Goal: Task Accomplishment & Management: Use online tool/utility

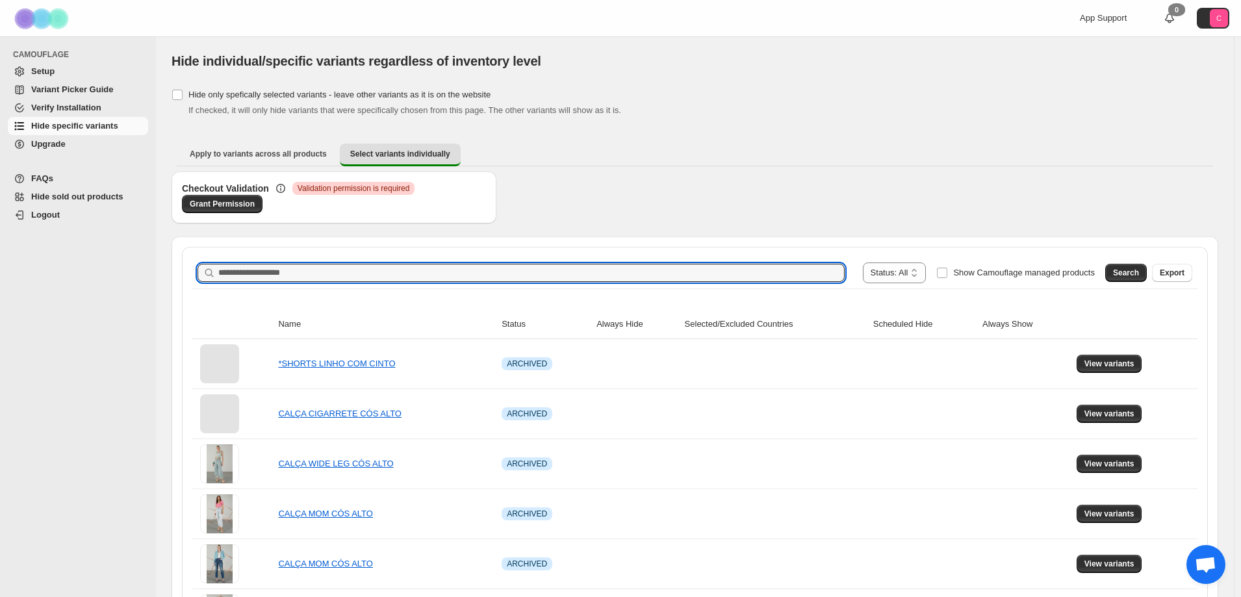
click at [251, 277] on input "Search product name" at bounding box center [531, 273] width 626 height 18
paste input "**********"
click at [1147, 271] on button "Search" at bounding box center [1126, 273] width 42 height 18
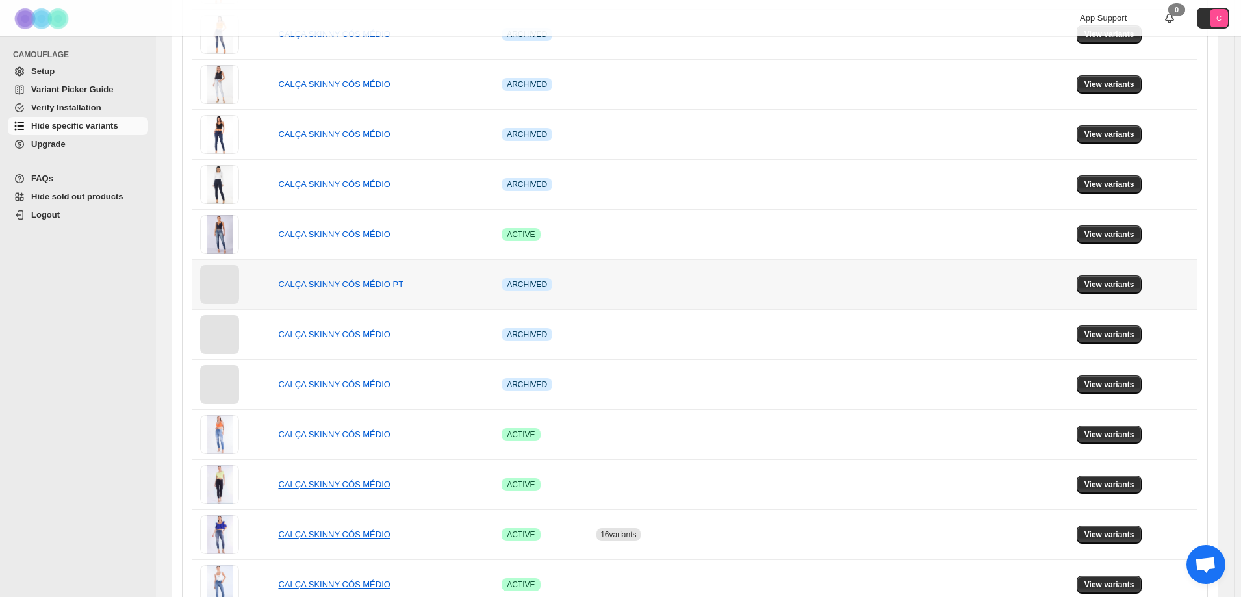
scroll to position [802, 0]
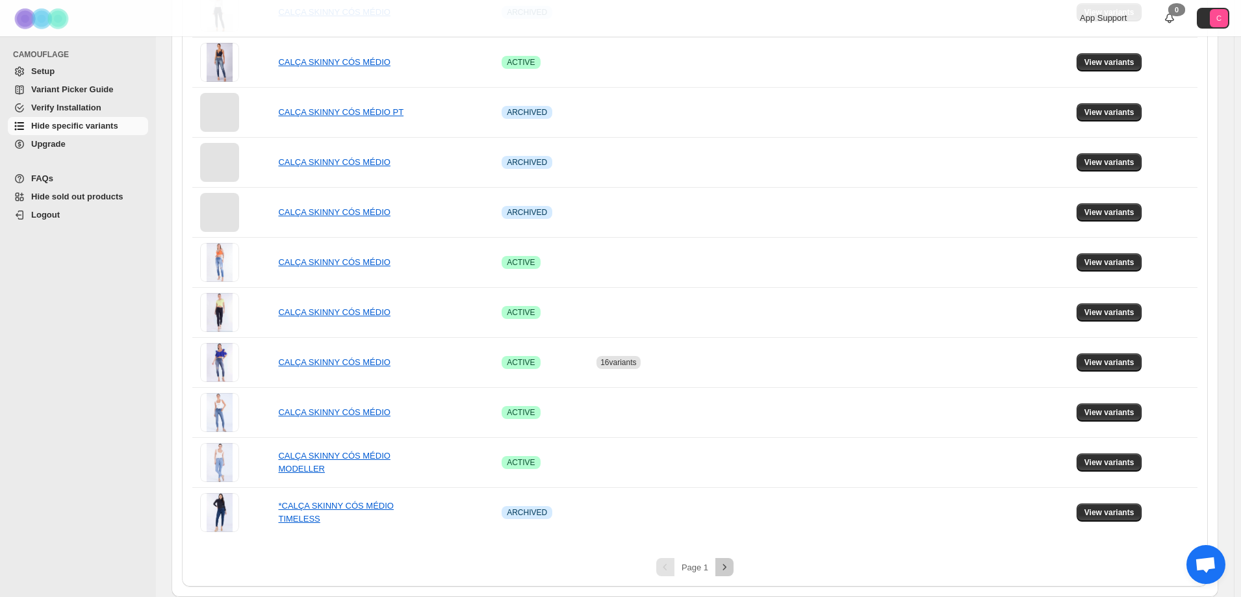
click at [724, 567] on icon "Next" at bounding box center [724, 567] width 13 height 13
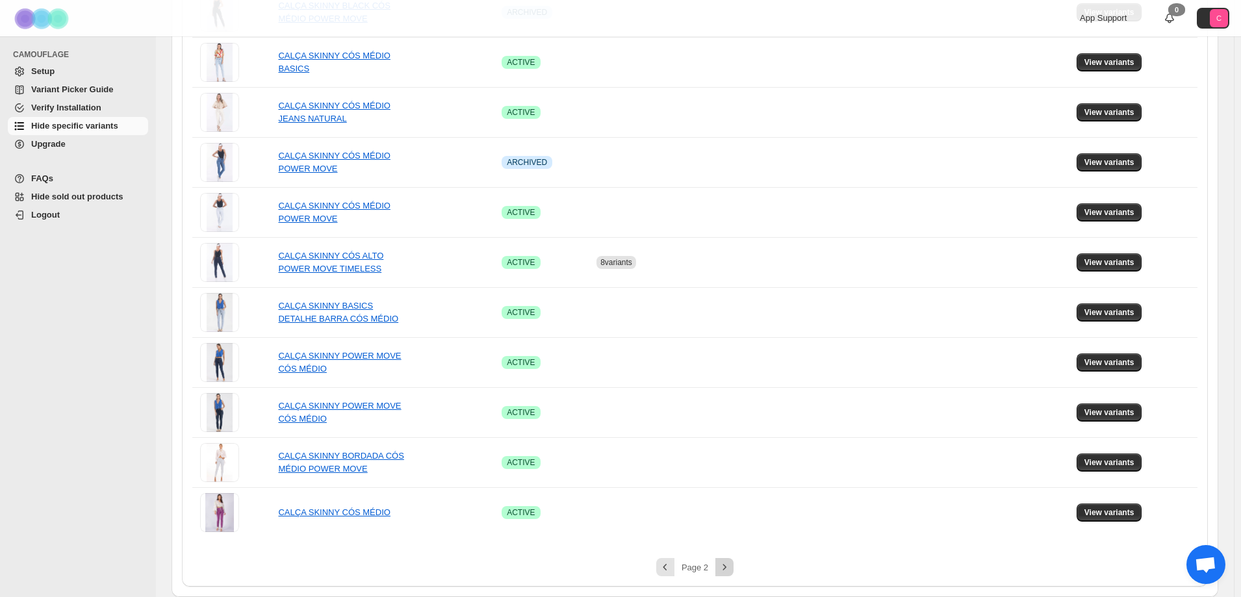
scroll to position [552, 0]
click at [1103, 513] on span "View variants" at bounding box center [1109, 512] width 50 height 10
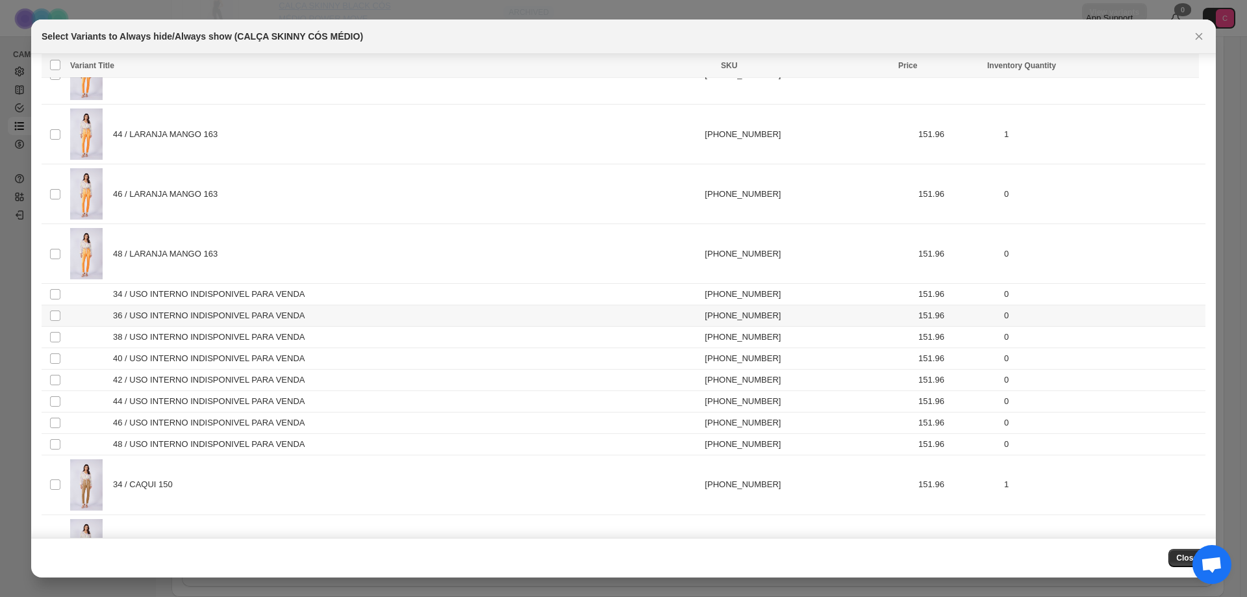
scroll to position [1689, 0]
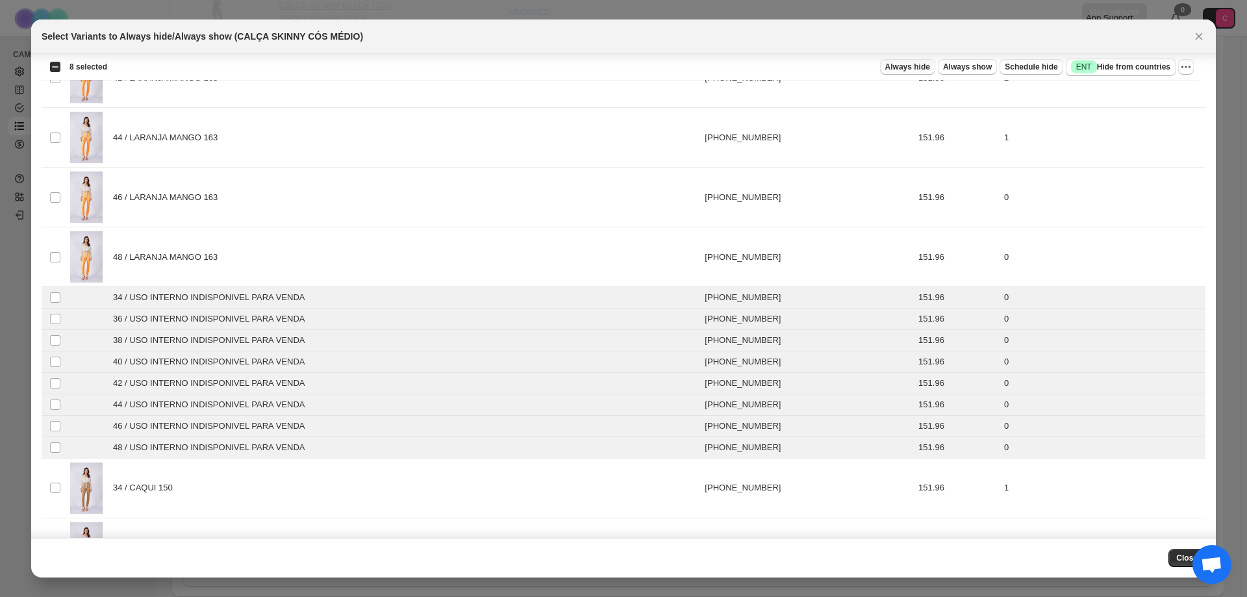
click at [913, 62] on span "Always hide" at bounding box center [908, 67] width 45 height 10
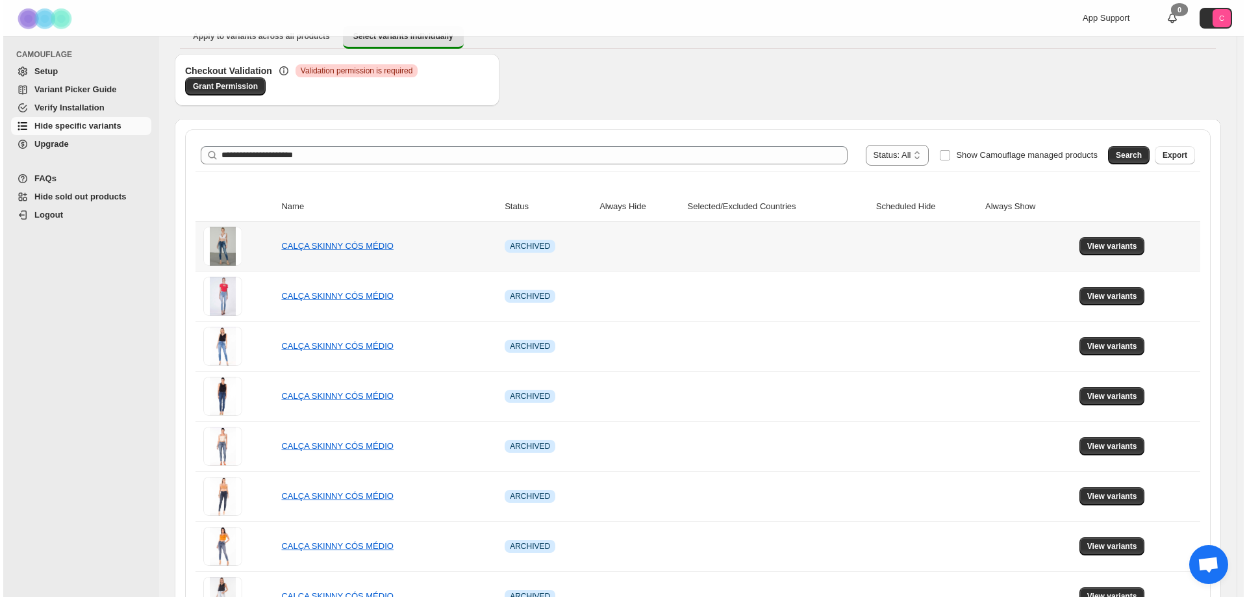
scroll to position [0, 0]
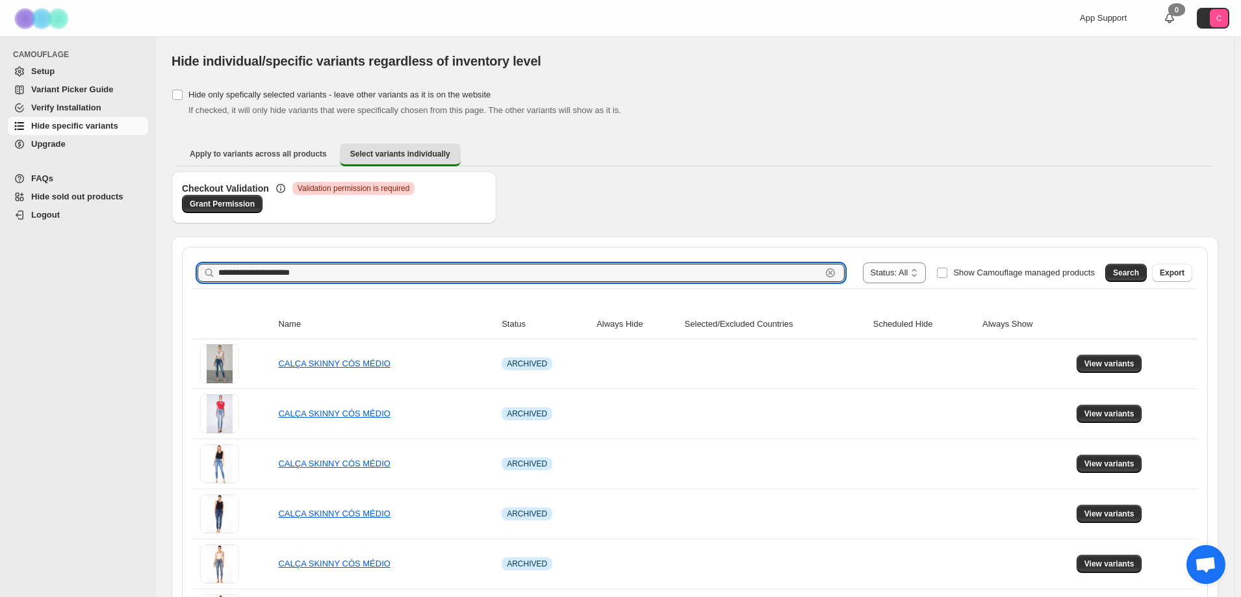
drag, startPoint x: 318, startPoint y: 274, endPoint x: 144, endPoint y: 268, distance: 174.9
paste input "text"
type input "**********"
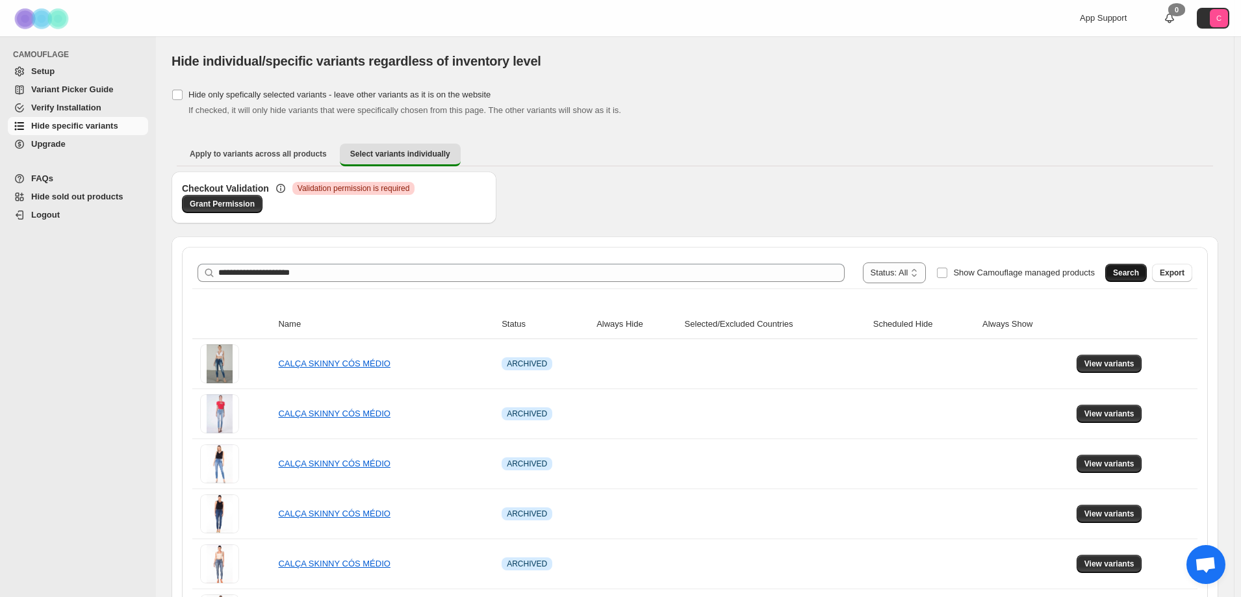
click at [1131, 275] on span "Search" at bounding box center [1126, 273] width 26 height 10
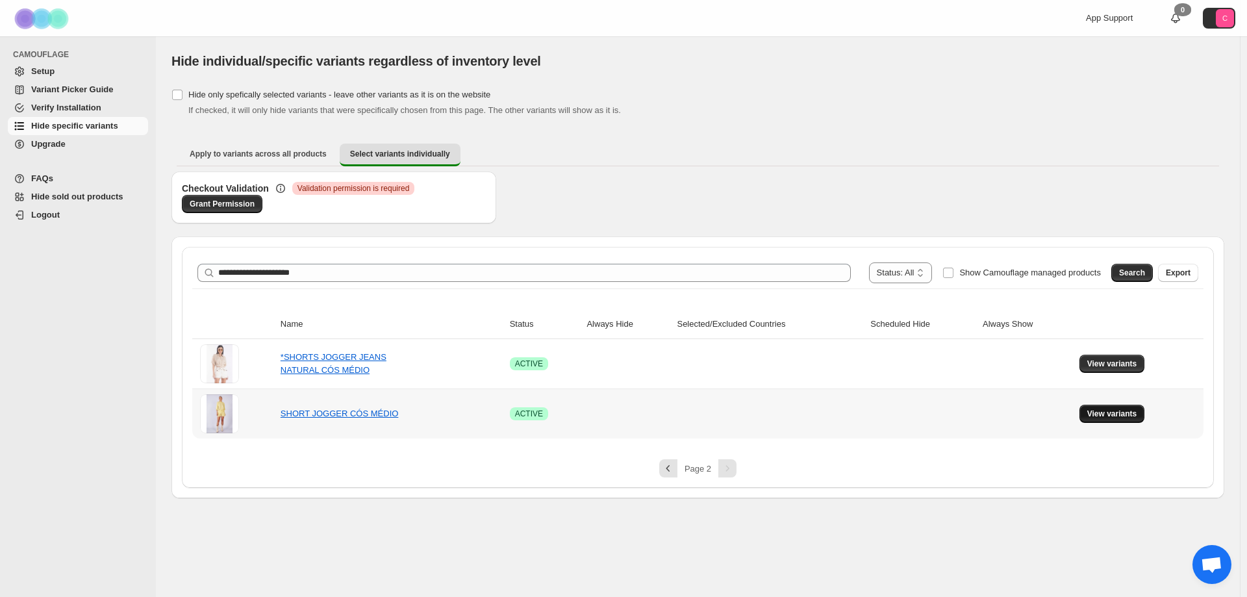
click at [1128, 415] on span "View variants" at bounding box center [1113, 414] width 50 height 10
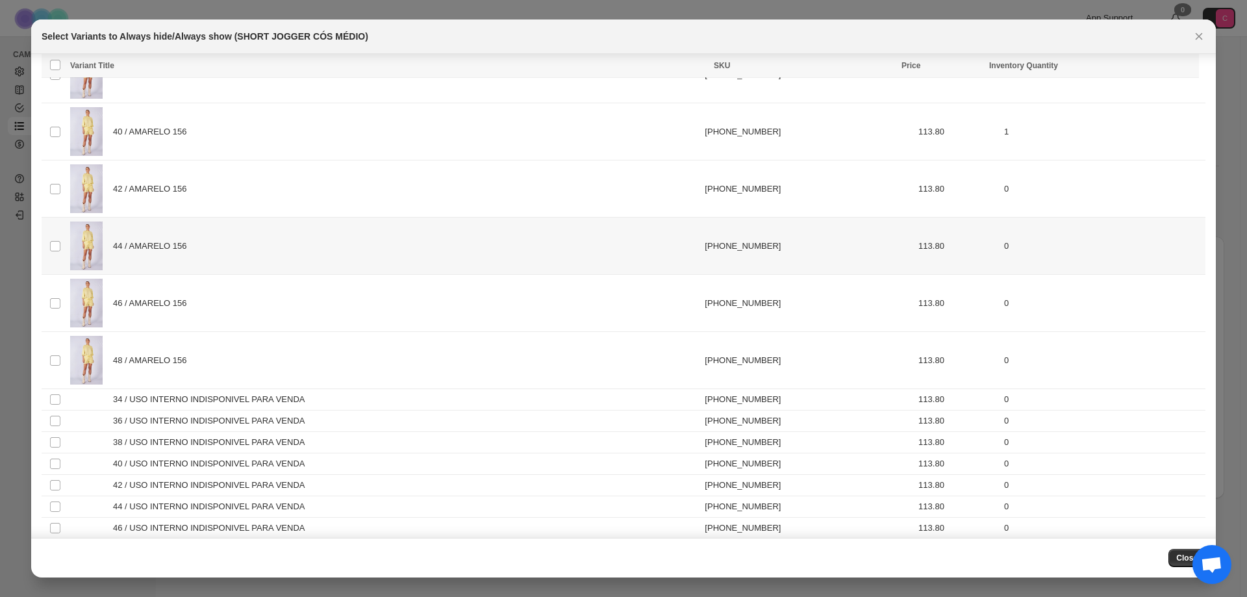
scroll to position [2501, 0]
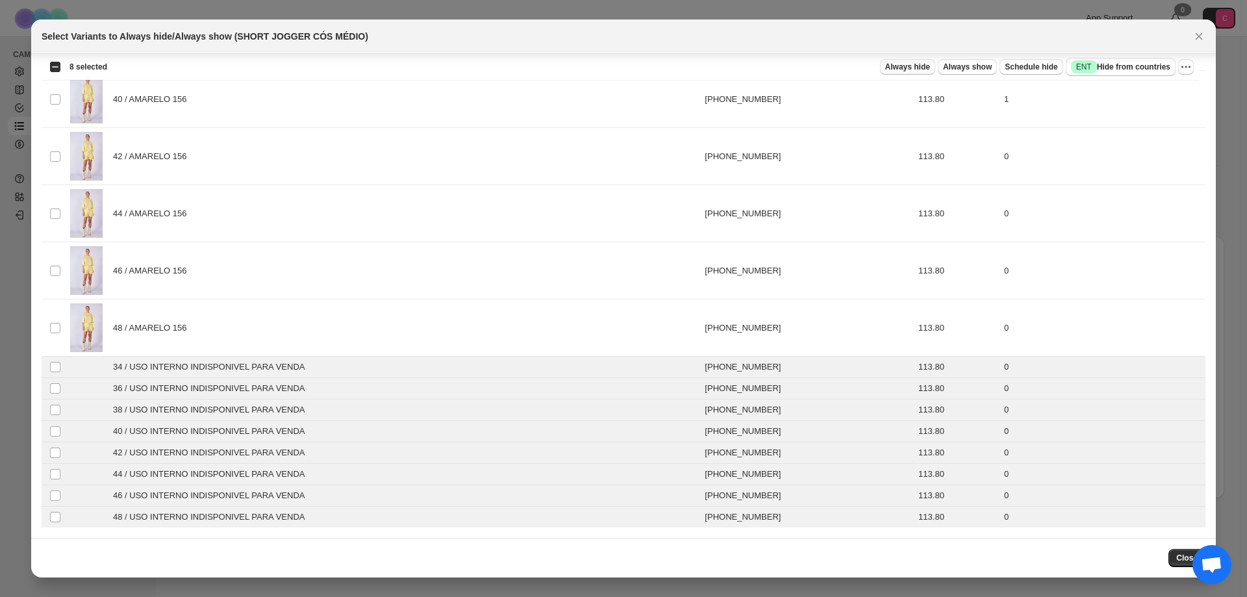
click at [926, 68] on span "Always hide" at bounding box center [908, 67] width 45 height 10
